Goal: Task Accomplishment & Management: Manage account settings

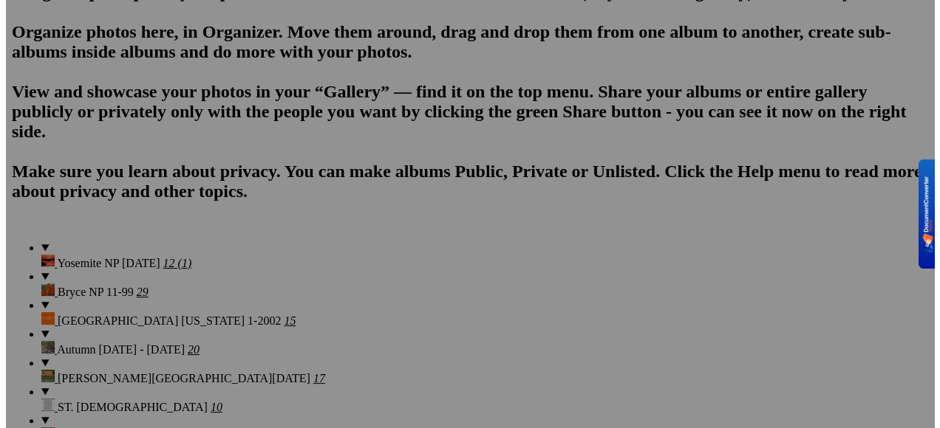
scroll to position [1108, 0]
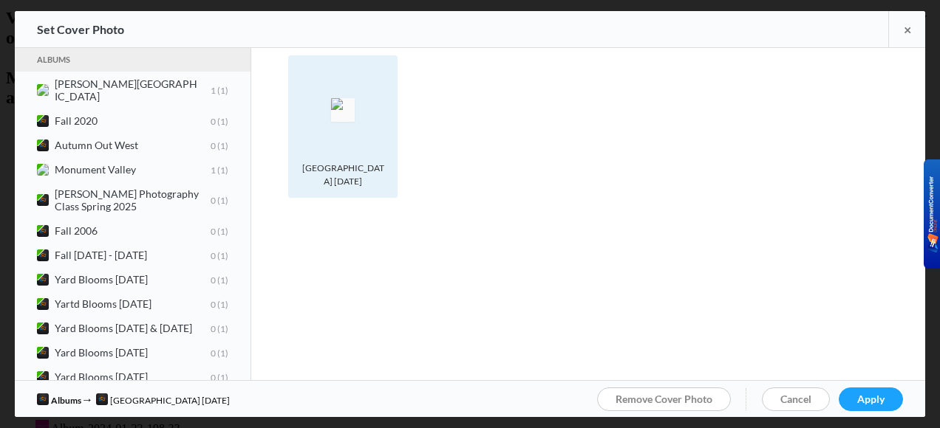
click at [384, 185] on div "[GEOGRAPHIC_DATA] [DATE]" at bounding box center [342, 175] width 95 height 27
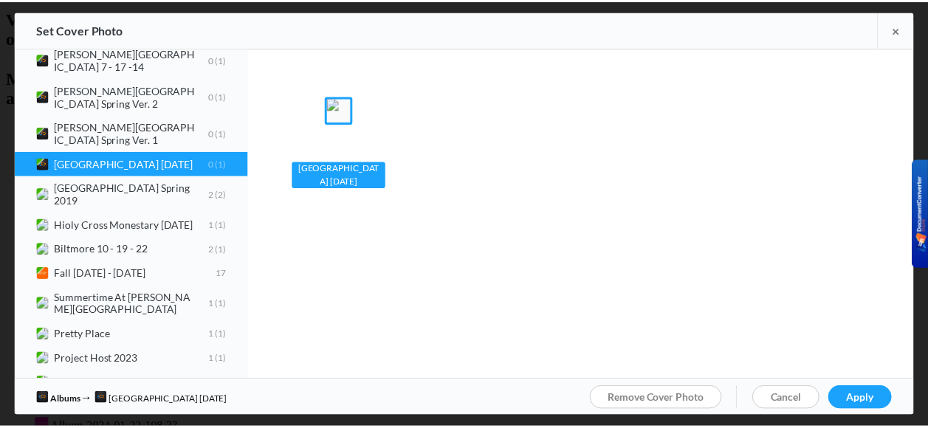
scroll to position [1142, 0]
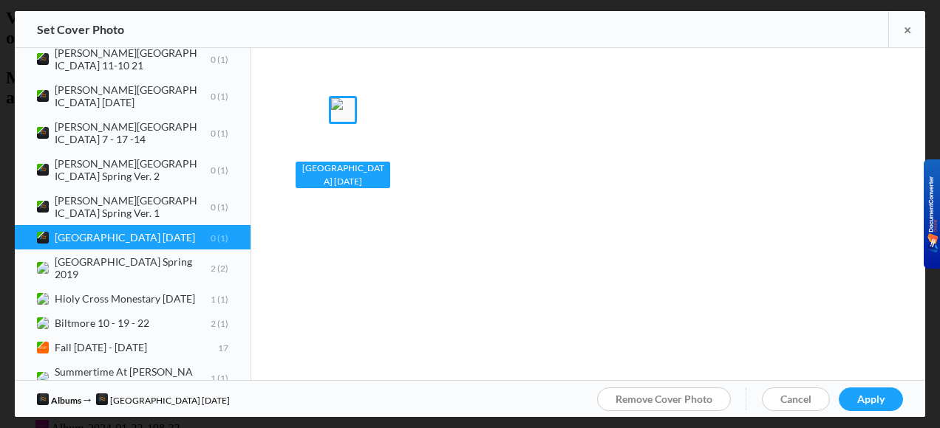
click at [177, 231] on b "Falls Park 11-7-2022 0 1" at bounding box center [142, 237] width 174 height 13
click at [125, 231] on span "Falls Park 11-7-2022 0 1" at bounding box center [132, 237] width 191 height 13
click at [46, 232] on img at bounding box center [43, 238] width 12 height 12
click at [372, 180] on div "Falls Park 11-7-2022" at bounding box center [342, 175] width 95 height 27
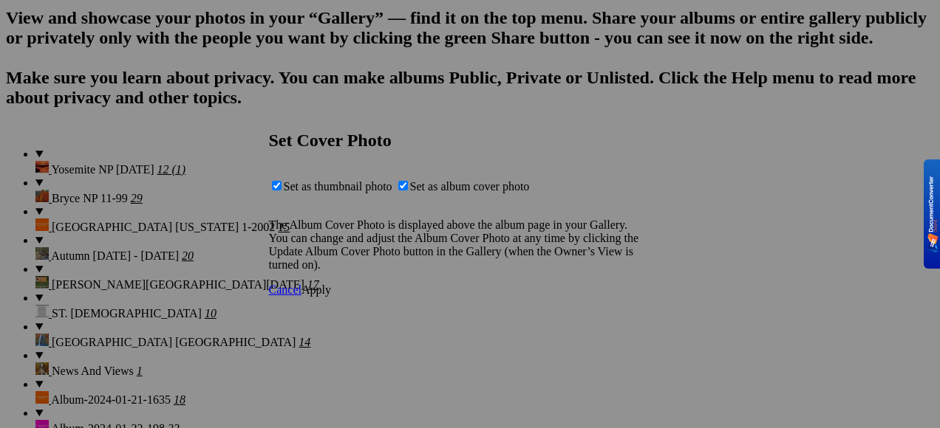
click at [301, 296] on span "Cancel" at bounding box center [285, 290] width 33 height 13
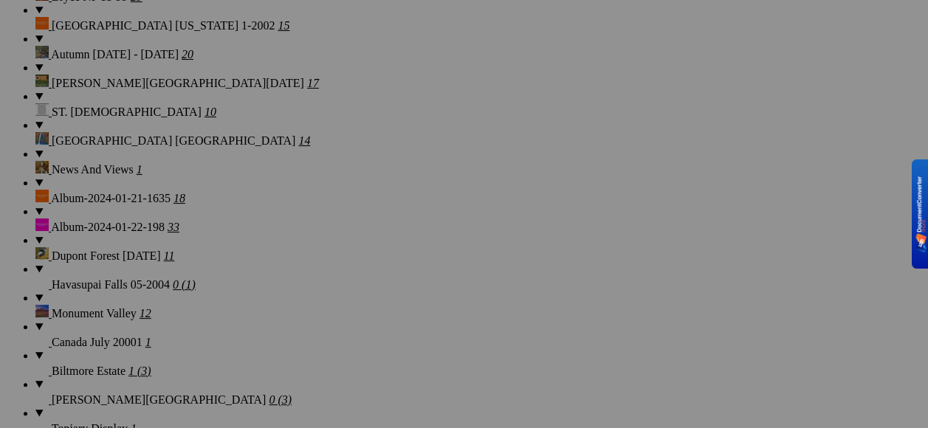
scroll to position [1182, 0]
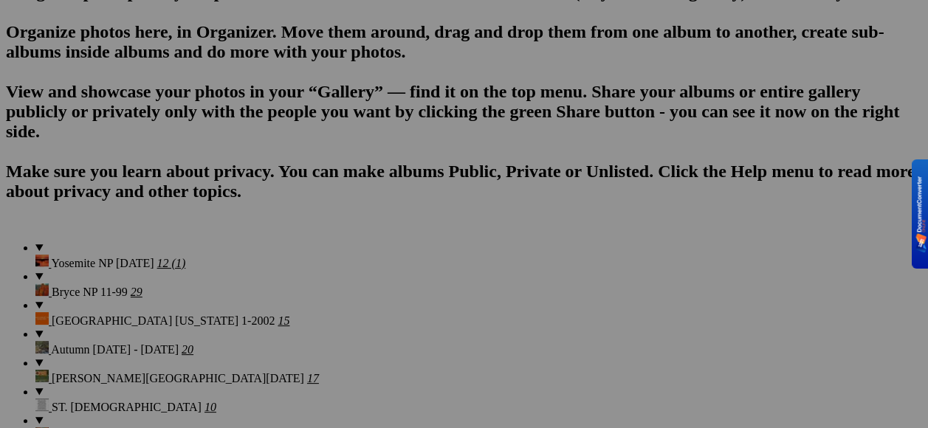
scroll to position [1108, 0]
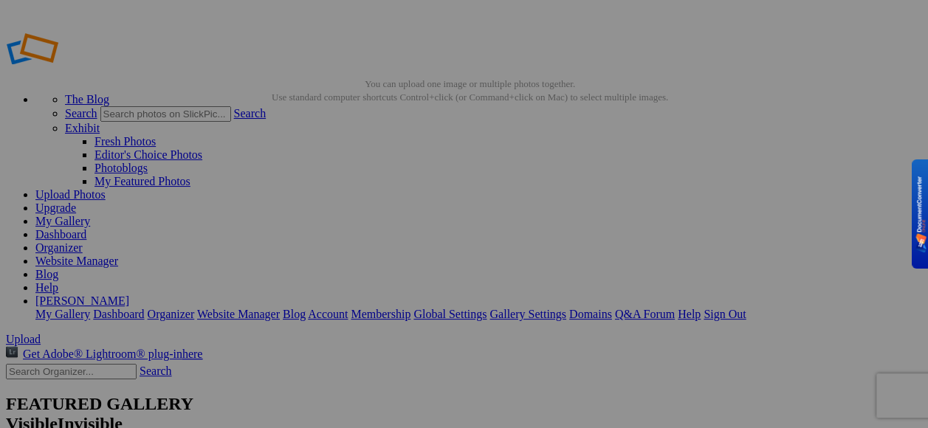
click at [90, 215] on link "My Gallery" at bounding box center [62, 221] width 55 height 13
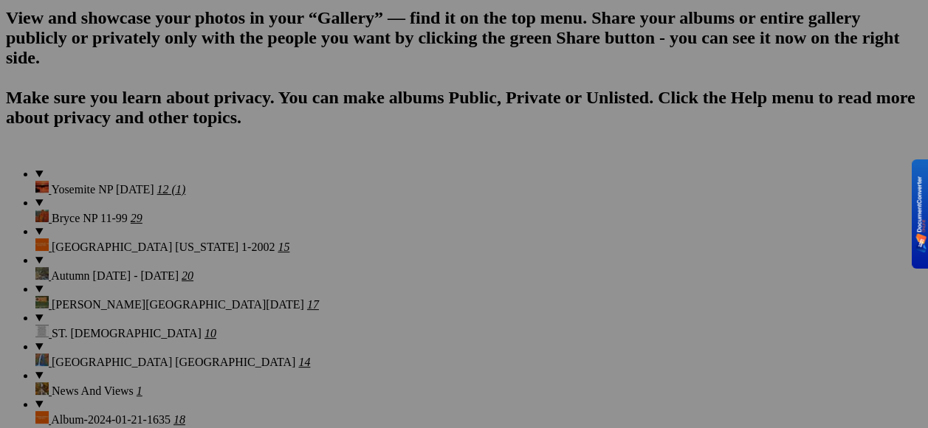
scroll to position [1182, 0]
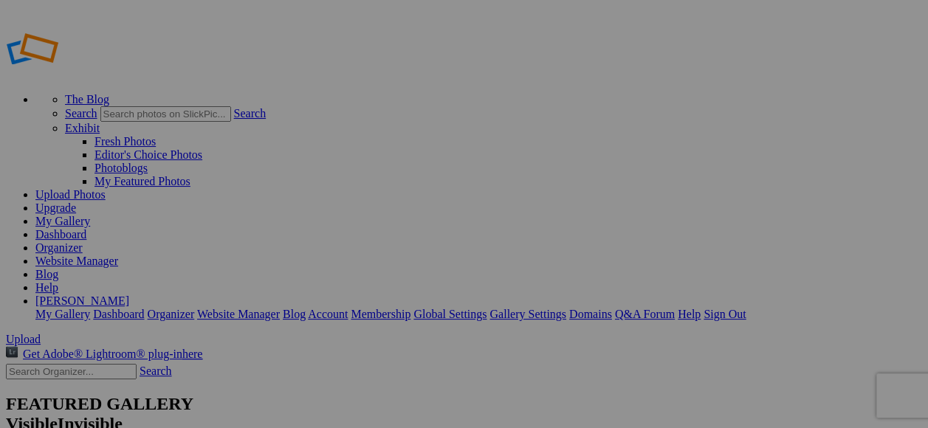
type input "Chihuly Exbit 7 9-18"
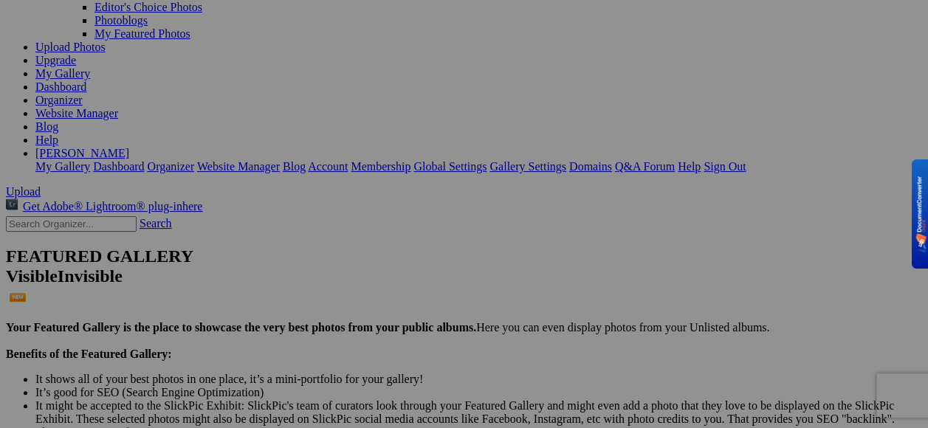
scroll to position [74, 0]
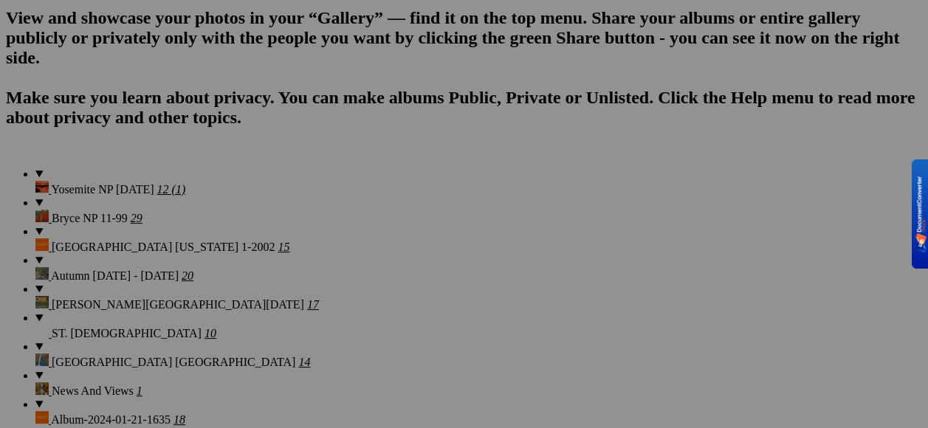
scroll to position [1256, 0]
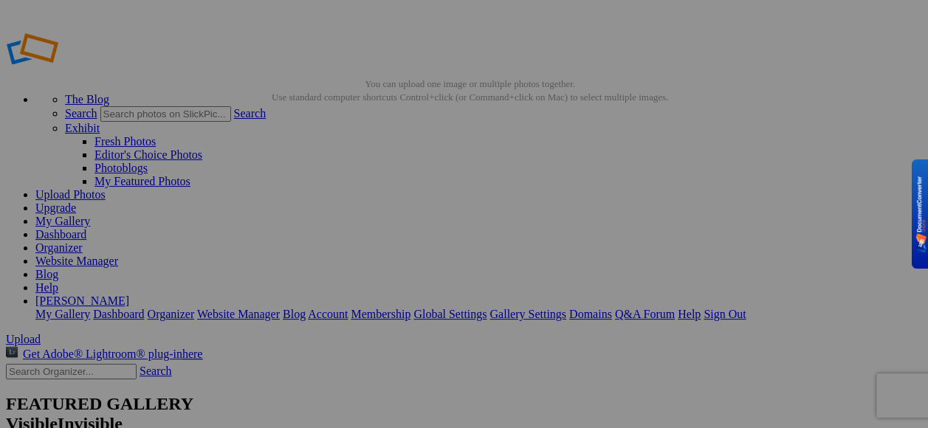
type input "Grand Tetons NP"
click at [90, 215] on link "My Gallery" at bounding box center [62, 221] width 55 height 13
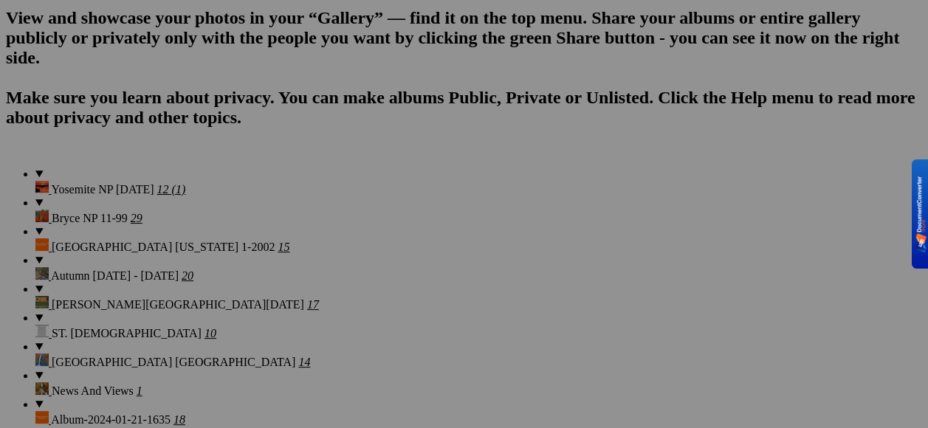
scroll to position [1182, 0]
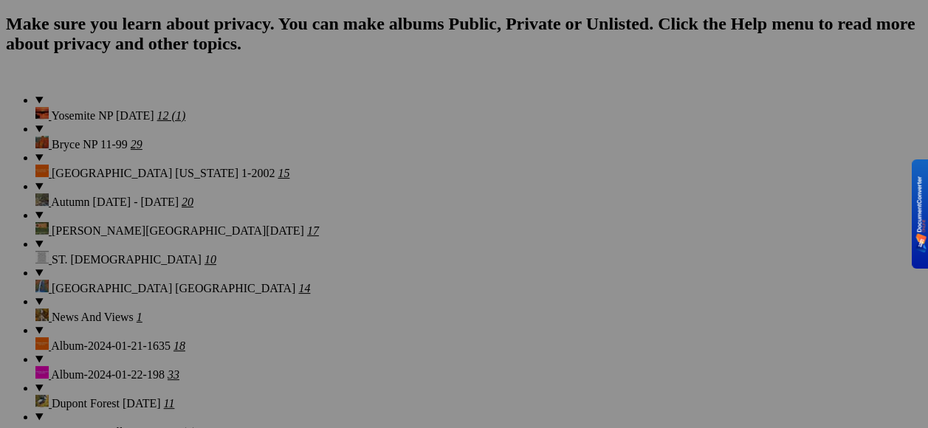
drag, startPoint x: 728, startPoint y: 314, endPoint x: 706, endPoint y: 312, distance: 22.2
drag, startPoint x: 731, startPoint y: 287, endPoint x: 663, endPoint y: 293, distance: 68.3
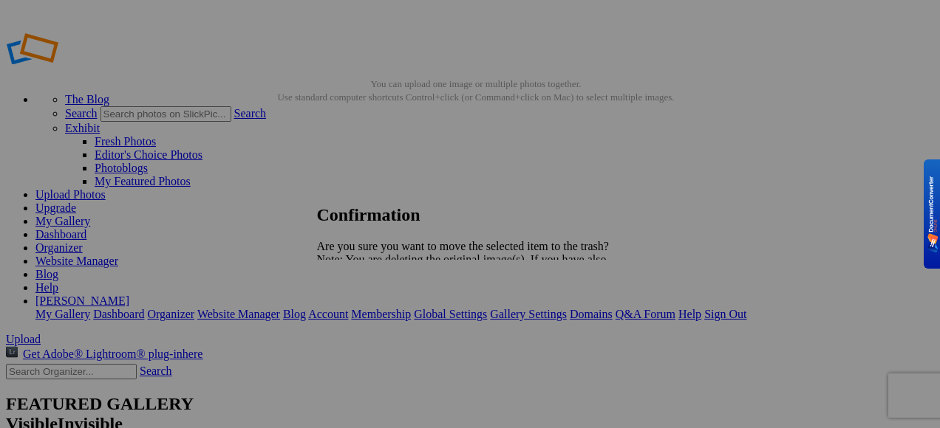
click at [366, 318] on span "Yes" at bounding box center [357, 311] width 17 height 13
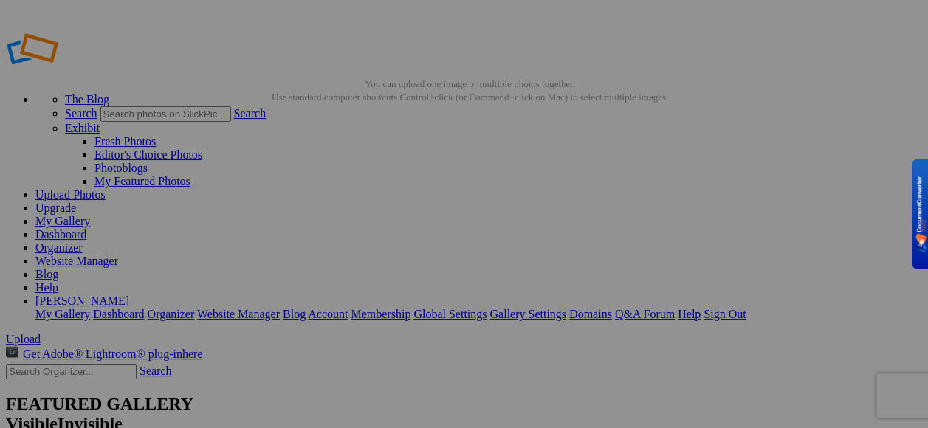
click at [90, 215] on link "My Gallery" at bounding box center [62, 221] width 55 height 13
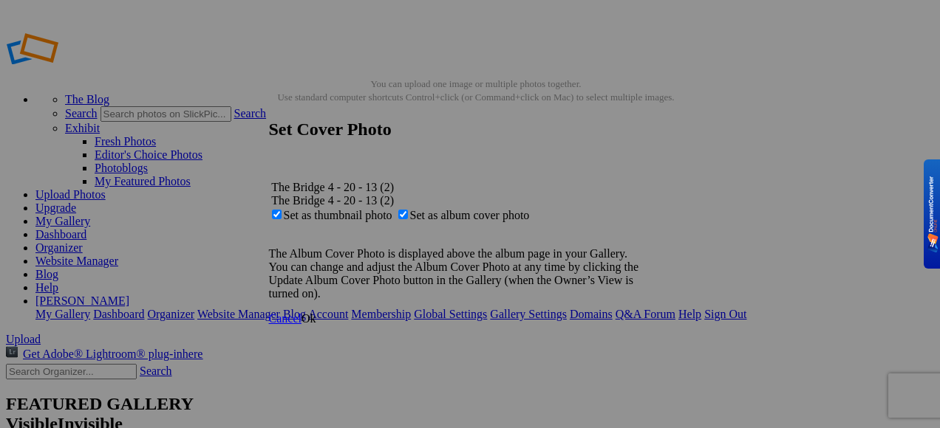
click at [316, 325] on span "Ok" at bounding box center [308, 318] width 15 height 13
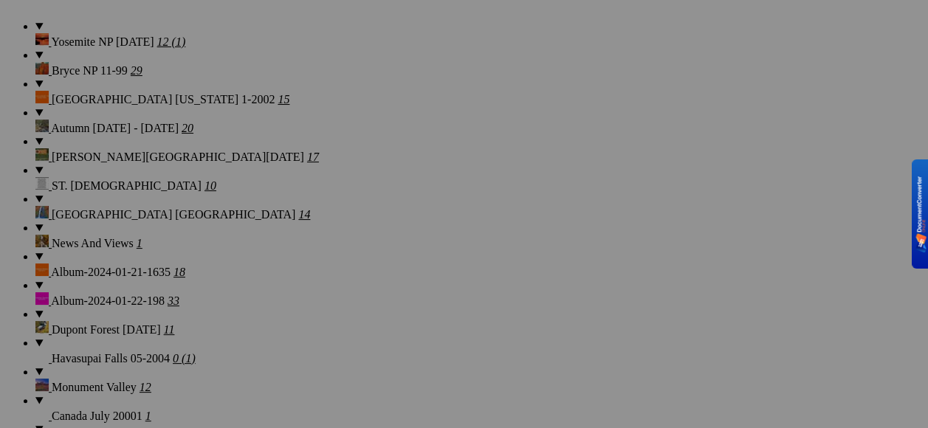
scroll to position [1182, 0]
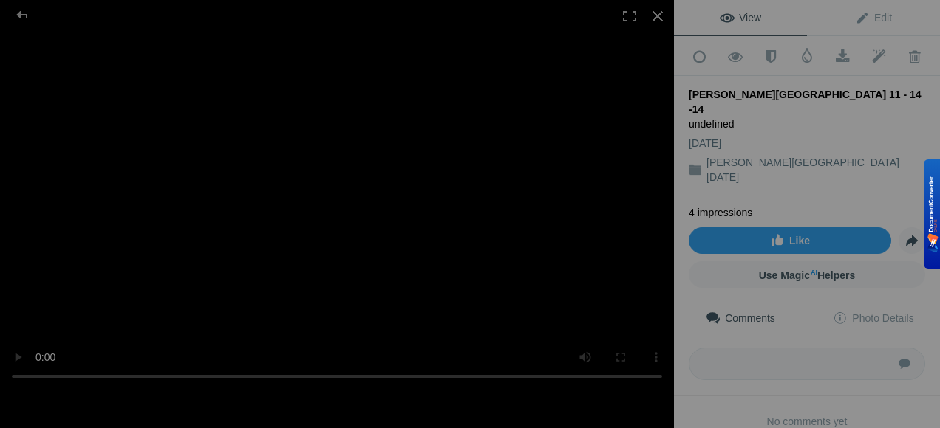
click at [186, 298] on video at bounding box center [337, 214] width 674 height 358
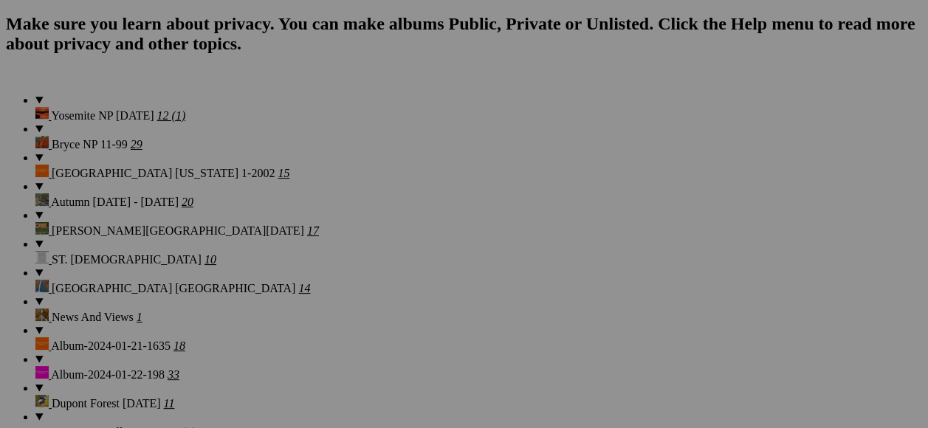
scroll to position [1182, 0]
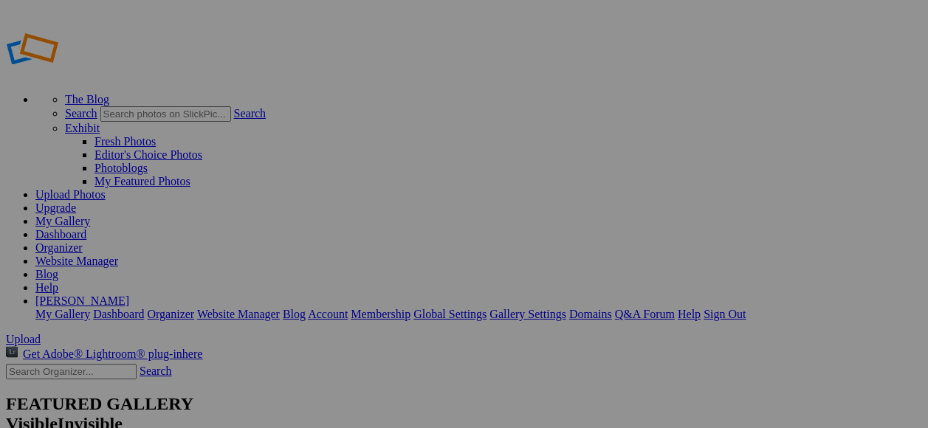
scroll to position [1182, 0]
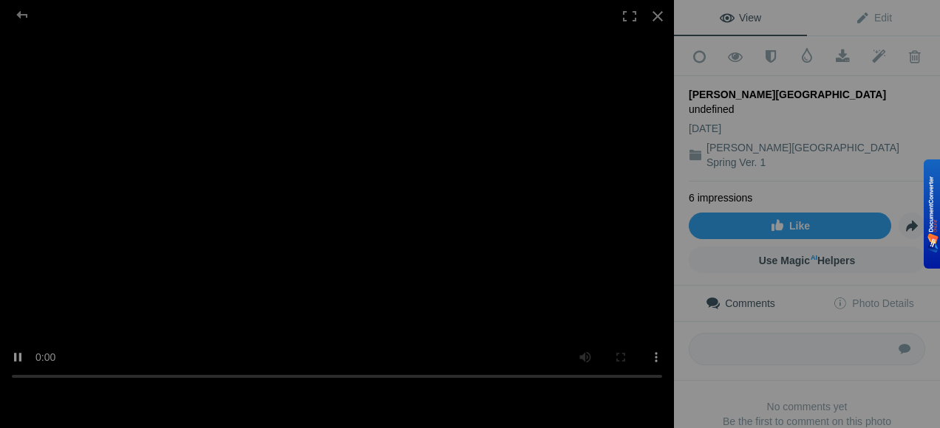
click at [425, 248] on video at bounding box center [337, 214] width 674 height 358
click at [374, 241] on video at bounding box center [337, 214] width 674 height 358
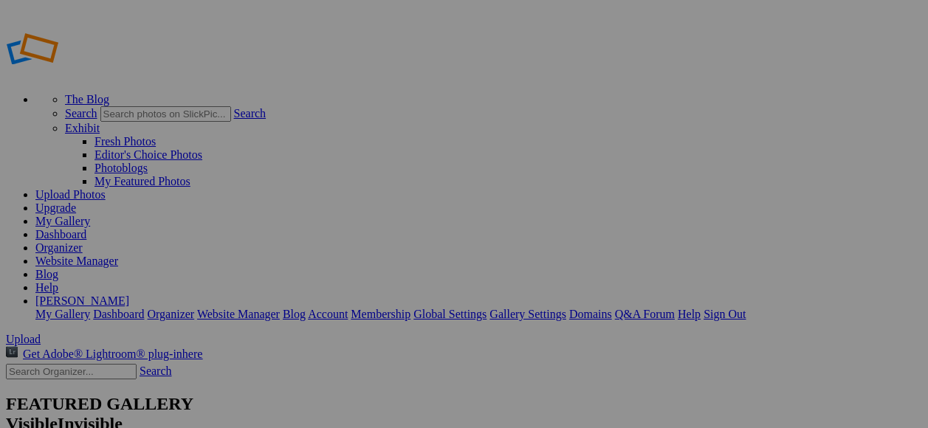
scroll to position [1182, 0]
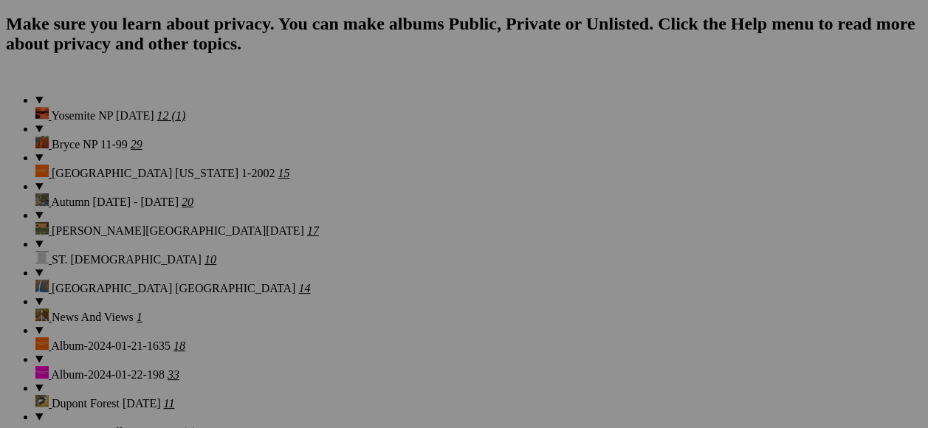
scroll to position [1182, 0]
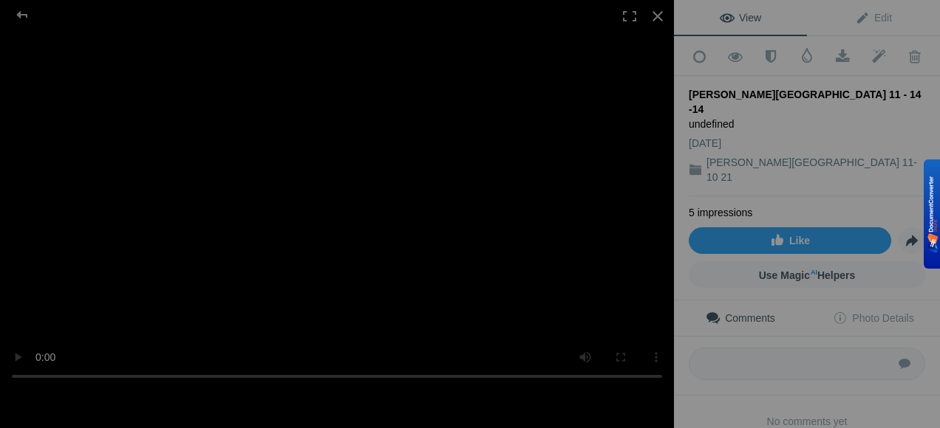
click at [462, 287] on video at bounding box center [337, 214] width 674 height 358
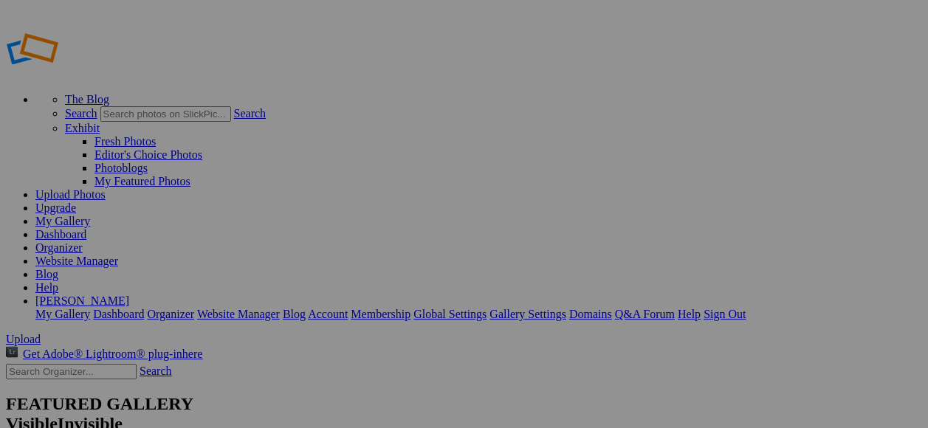
scroll to position [1182, 0]
